Goal: Complete application form: Complete application form

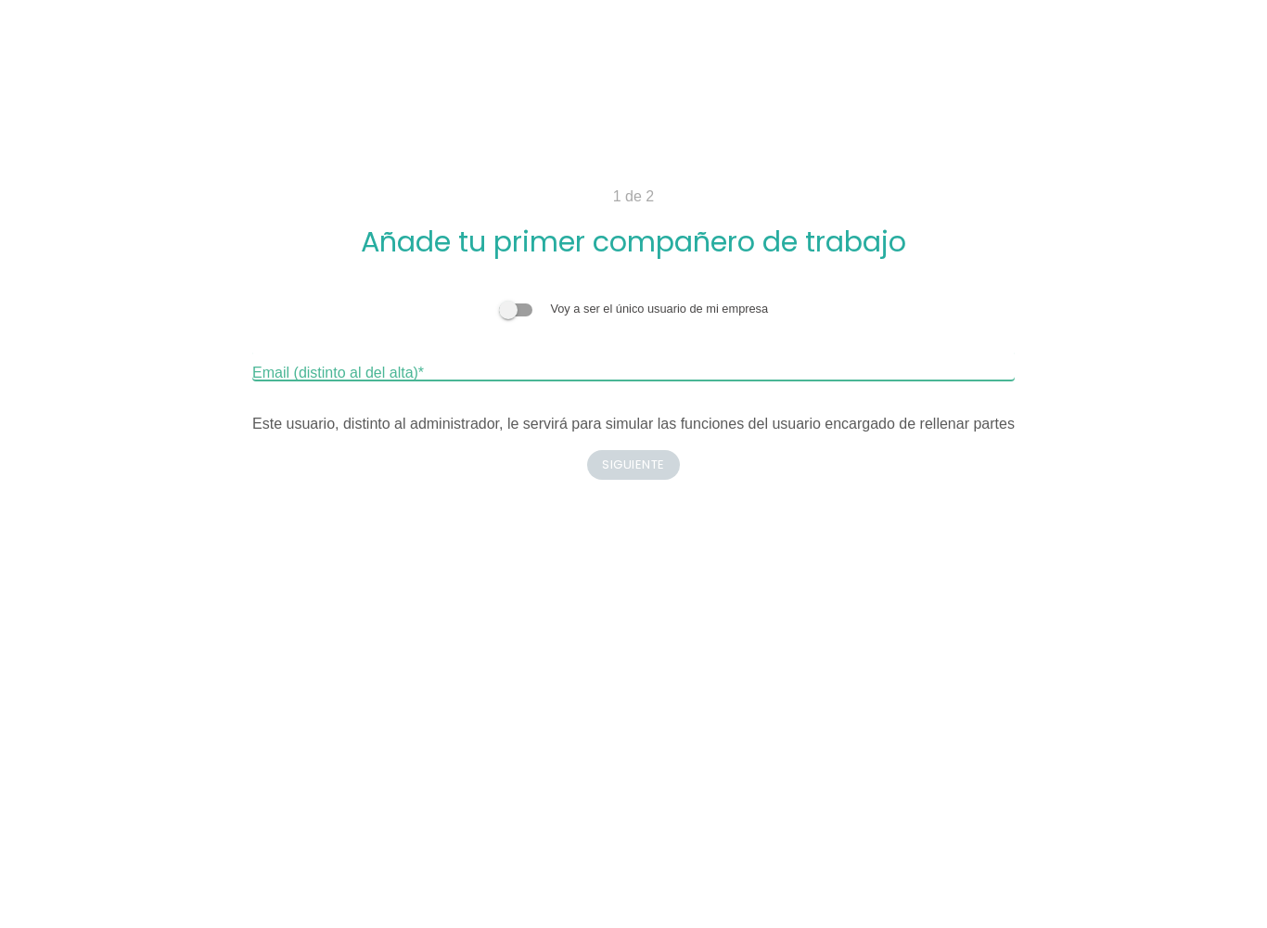
click at [506, 364] on input "Email (distinto al del alta)" at bounding box center [633, 366] width 763 height 30
click at [252, 360] on input "[EMAIL_ADDRESS][DOMAIN_NAME]" at bounding box center [633, 366] width 763 height 30
click at [252, 379] on input "[EMAIL_ADDRESS][DOMAIN_NAME]" at bounding box center [633, 366] width 763 height 30
type input "I"
type input "[EMAIL_ADDRESS][DOMAIN_NAME]"
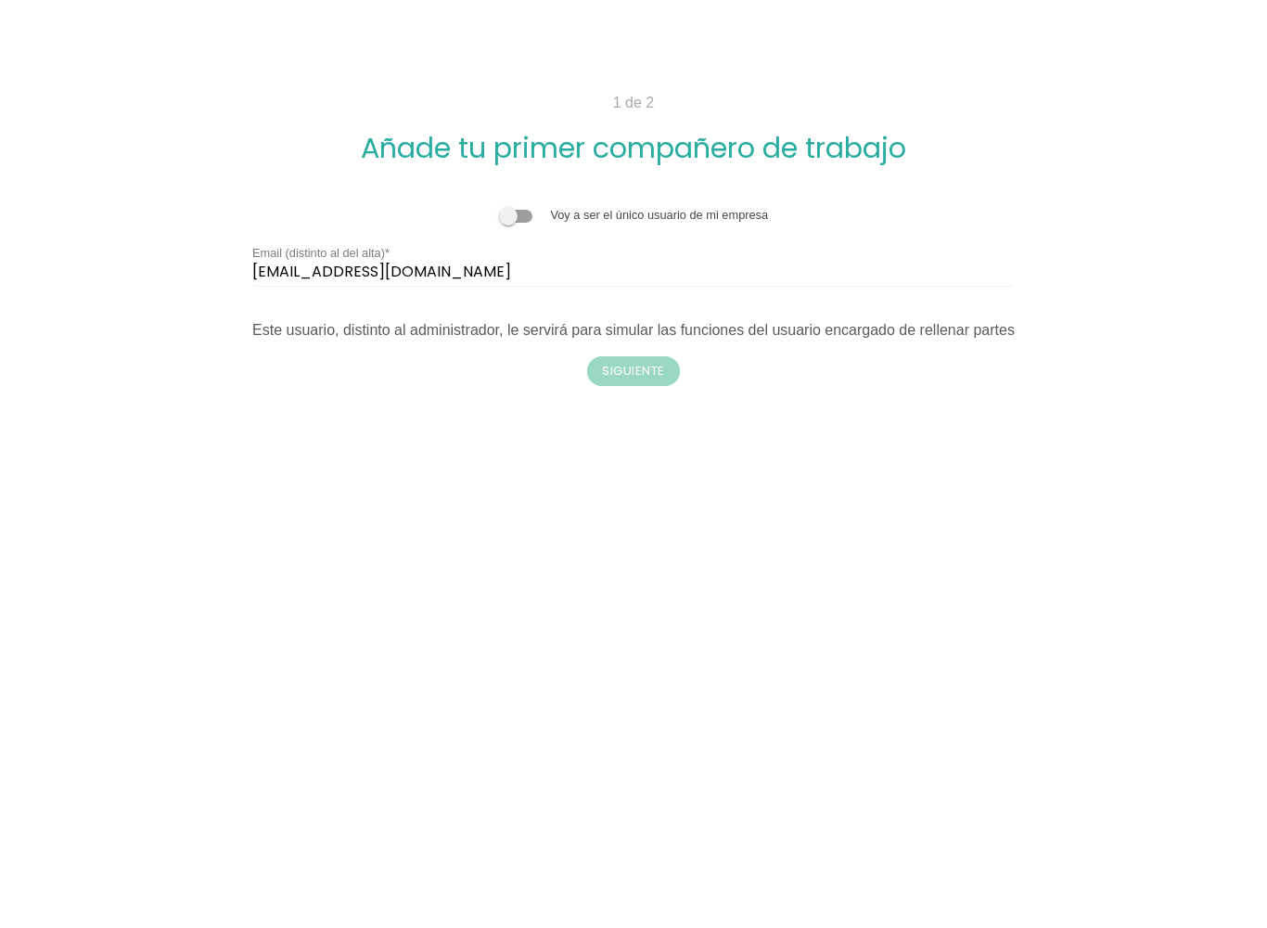
click at [638, 450] on button "Siguiente" at bounding box center [633, 465] width 93 height 30
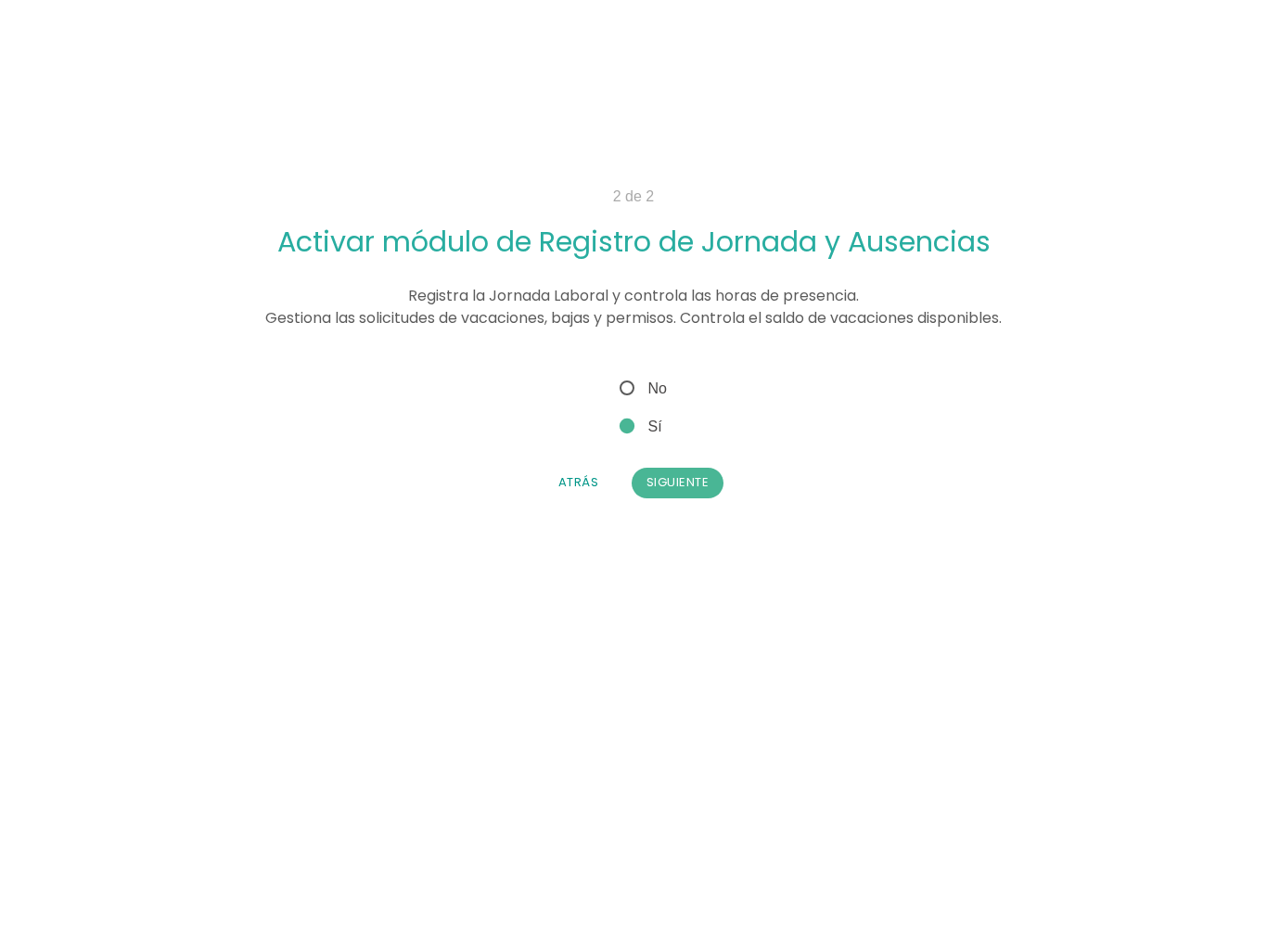
click at [670, 473] on button "Siguiente" at bounding box center [678, 483] width 93 height 30
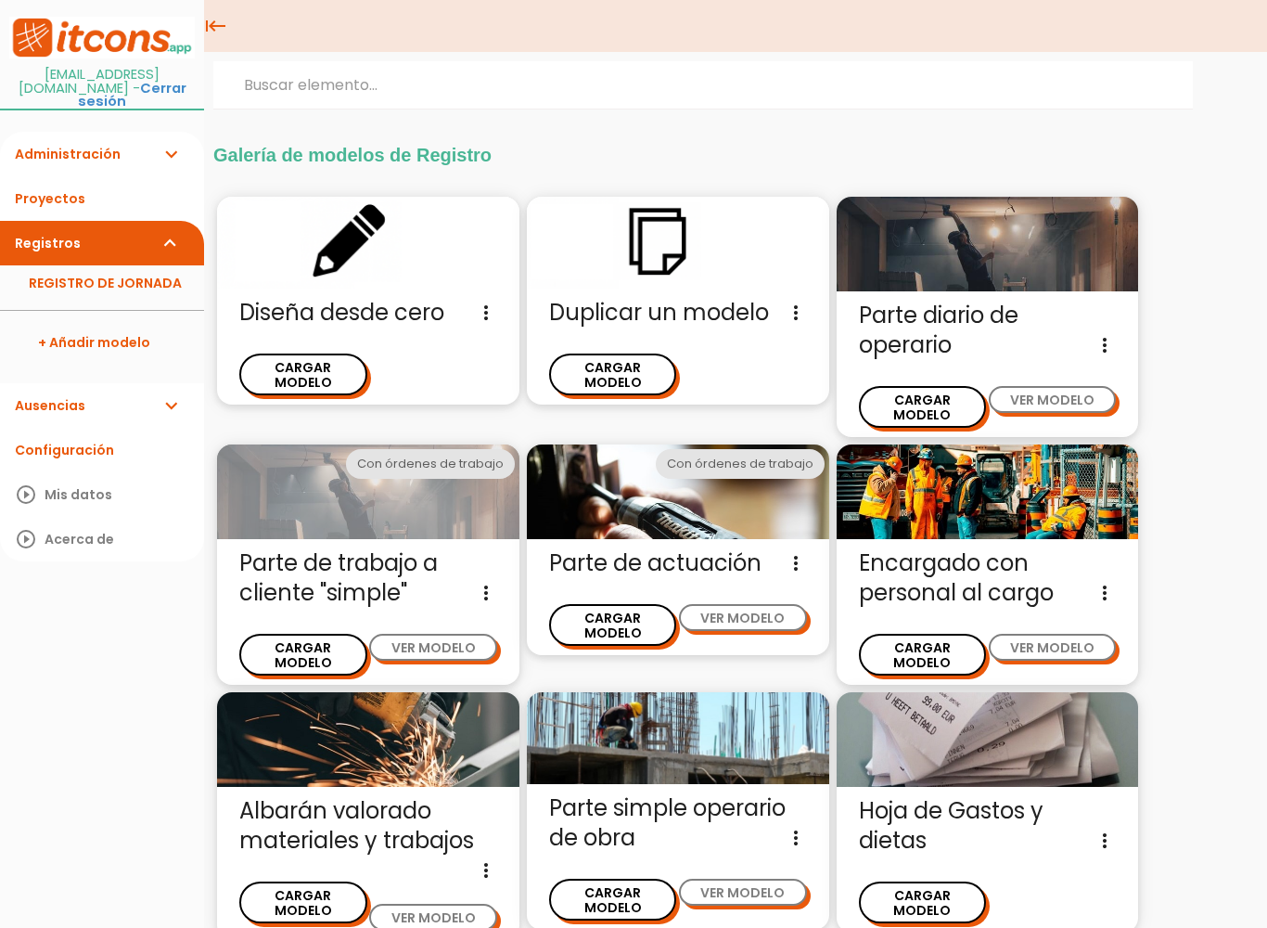
click at [340, 513] on img at bounding box center [368, 491] width 302 height 95
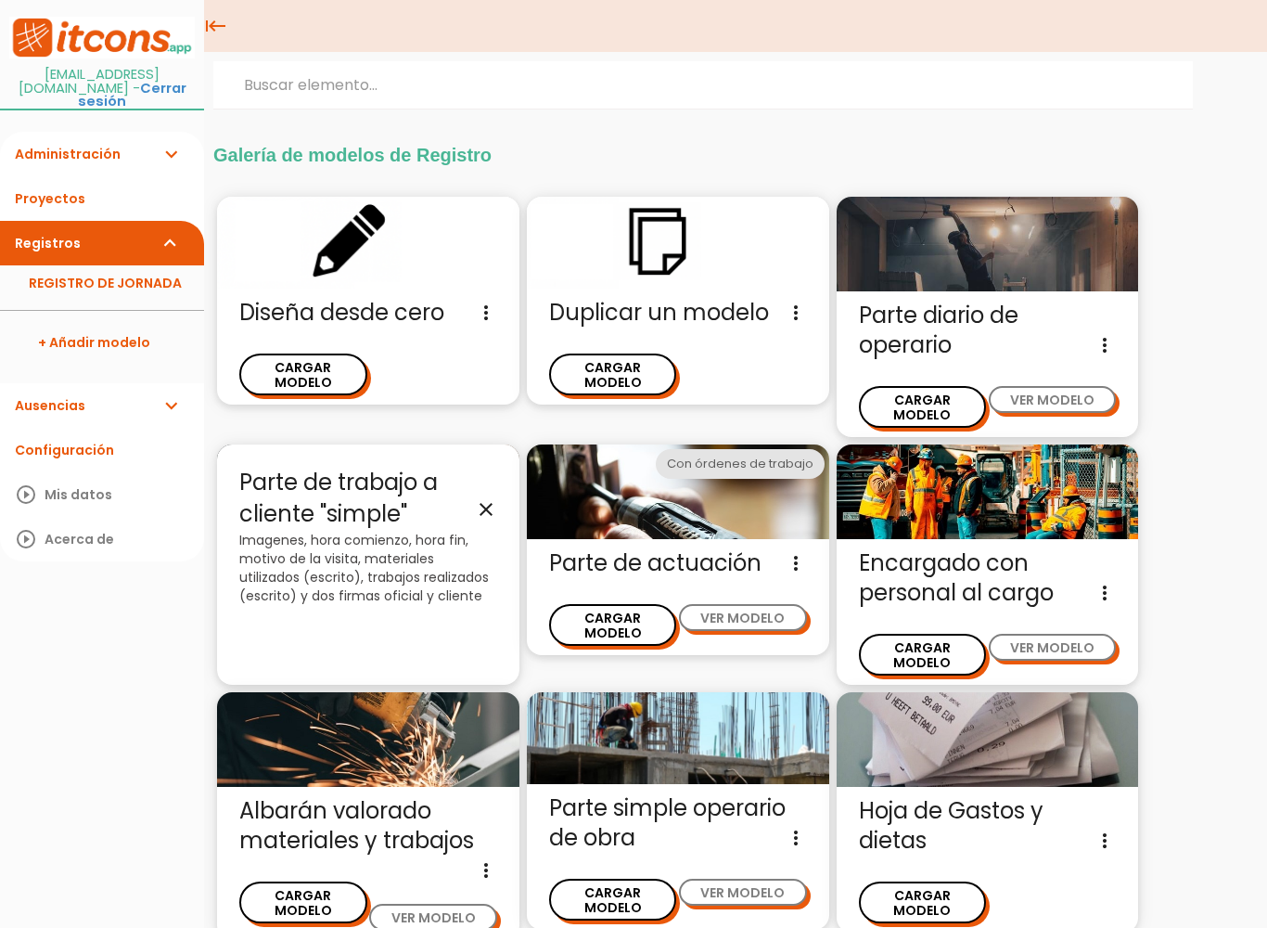
click at [339, 557] on p "Imagenes, hora comienzo, hora fin, motivo de la visita, materiales utilizados (…" at bounding box center [368, 568] width 258 height 74
click at [495, 498] on icon "close" at bounding box center [486, 509] width 22 height 22
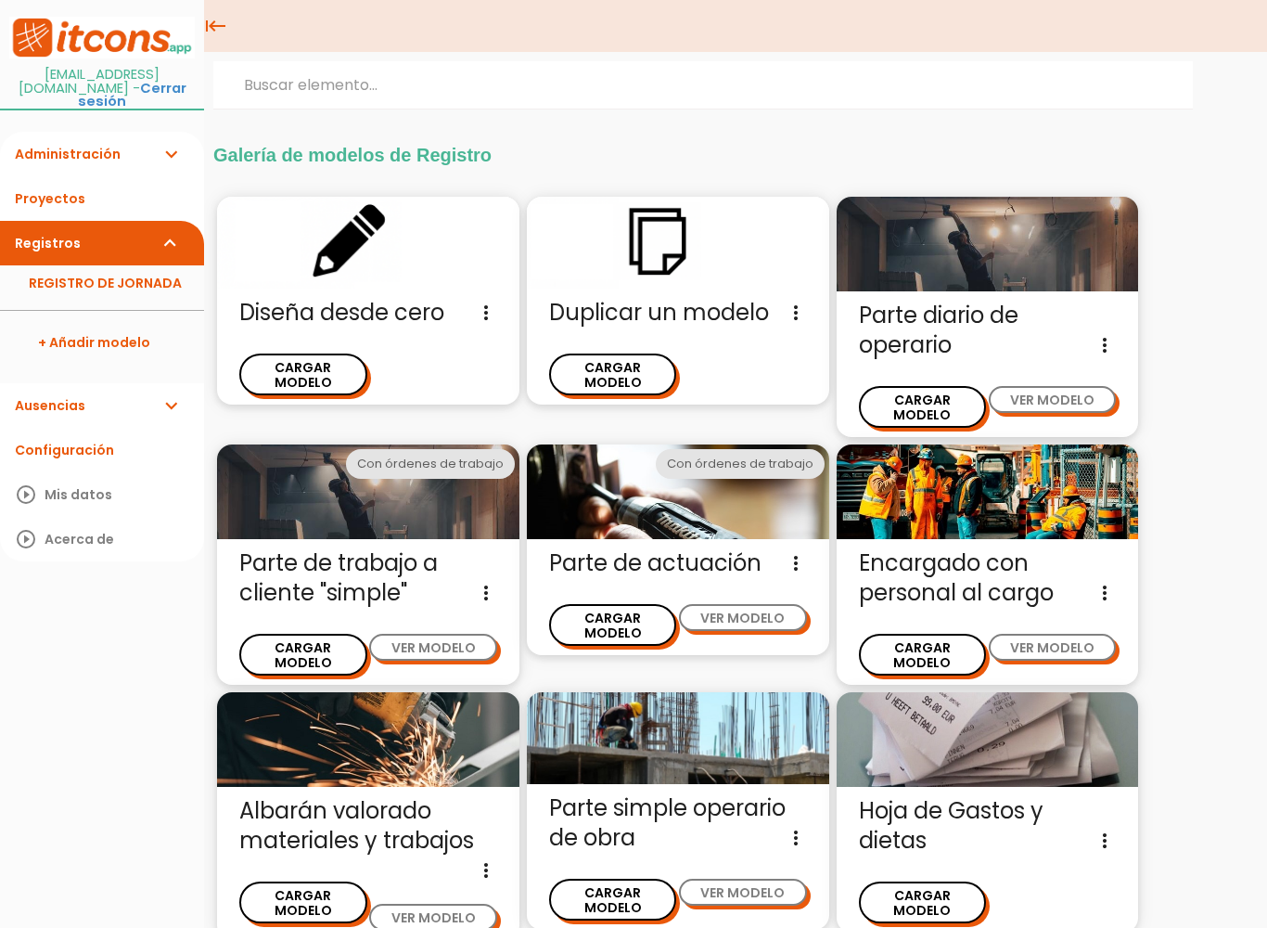
click at [316, 634] on button "CARGAR MODELO" at bounding box center [303, 655] width 128 height 42
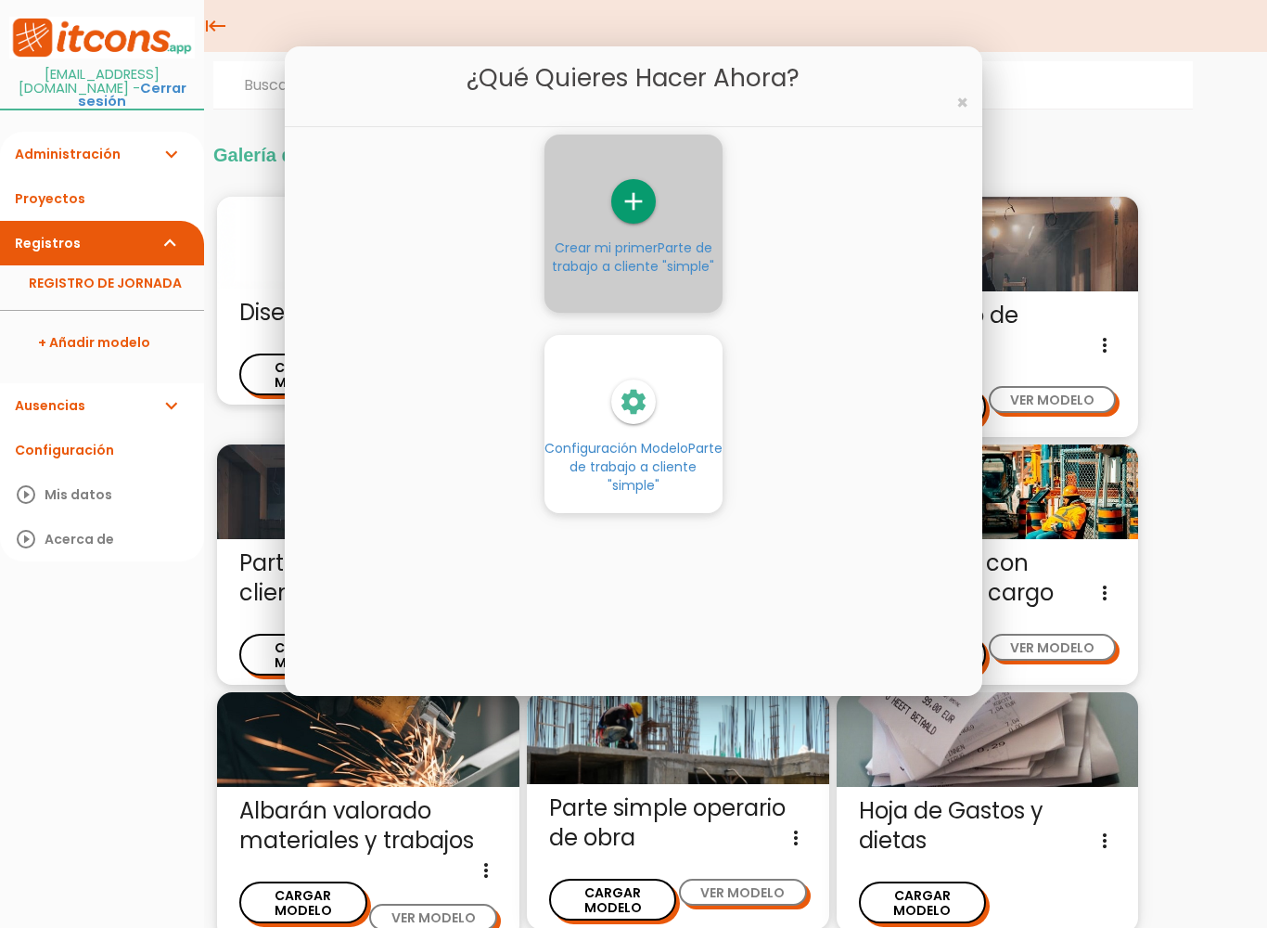
click at [656, 200] on icon "add" at bounding box center [633, 201] width 45 height 45
